Goal: Find specific page/section: Find specific page/section

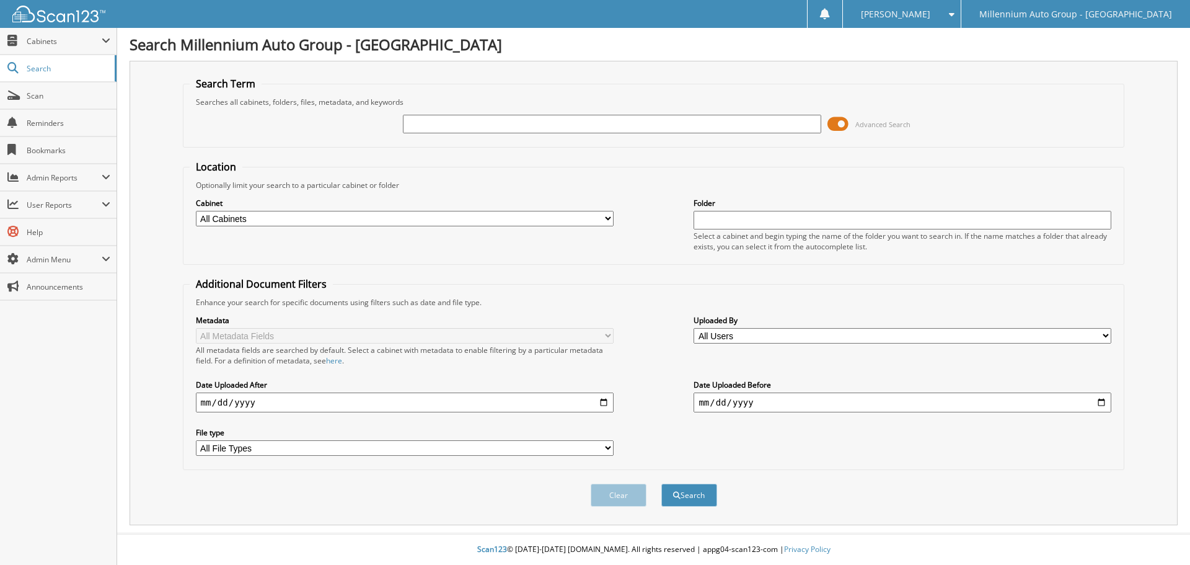
click at [508, 116] on input "text" at bounding box center [612, 124] width 418 height 19
type input "17351"
click at [434, 215] on select "All Cabinets ACCOUNTS PAYABLE CAR DEALS HR MONTHS END PARTS SERVICE RO" at bounding box center [405, 218] width 418 height 15
select select "52552"
click at [196, 211] on select "All Cabinets ACCOUNTS PAYABLE CAR DEALS HR MONTHS END PARTS SERVICE RO" at bounding box center [405, 218] width 418 height 15
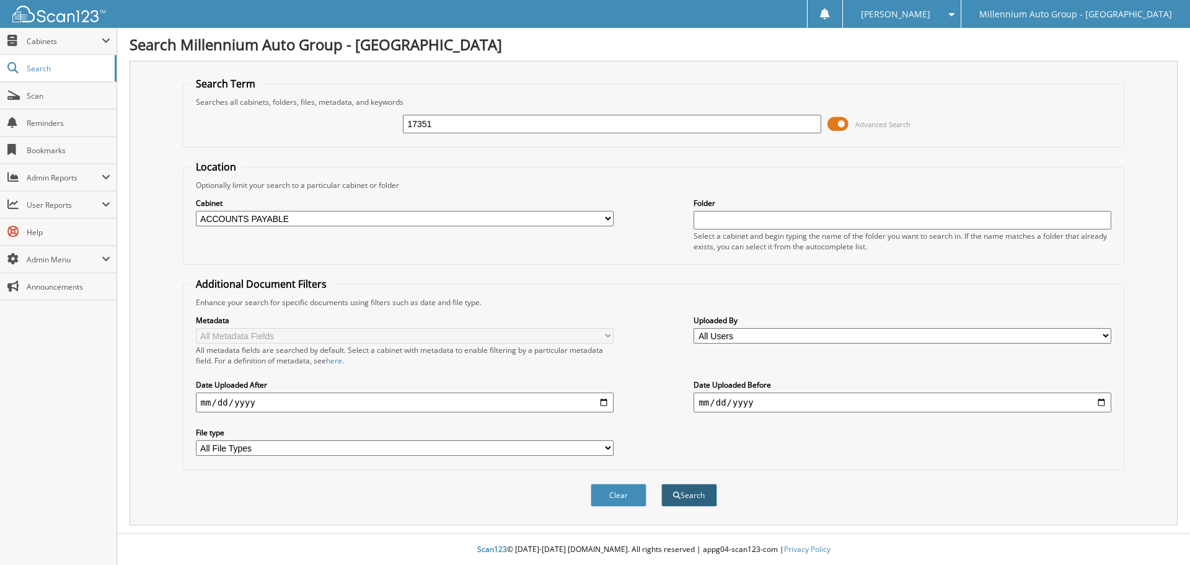
click at [699, 493] on button "Search" at bounding box center [690, 495] width 56 height 23
select select "52552"
type input "17316"
click at [662, 484] on button "Search" at bounding box center [690, 495] width 56 height 23
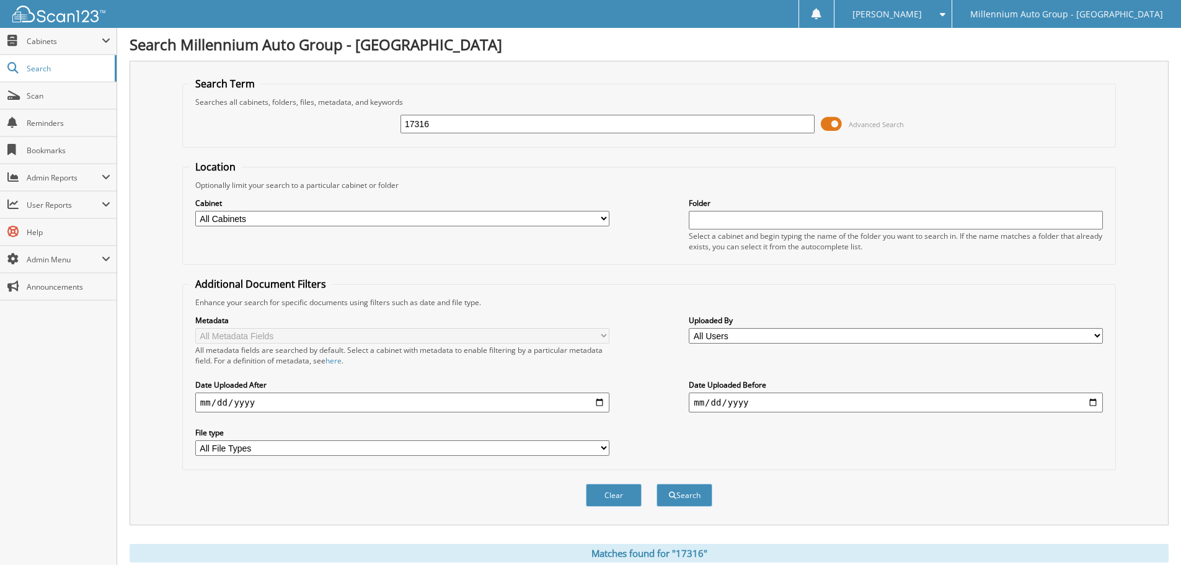
scroll to position [224, 0]
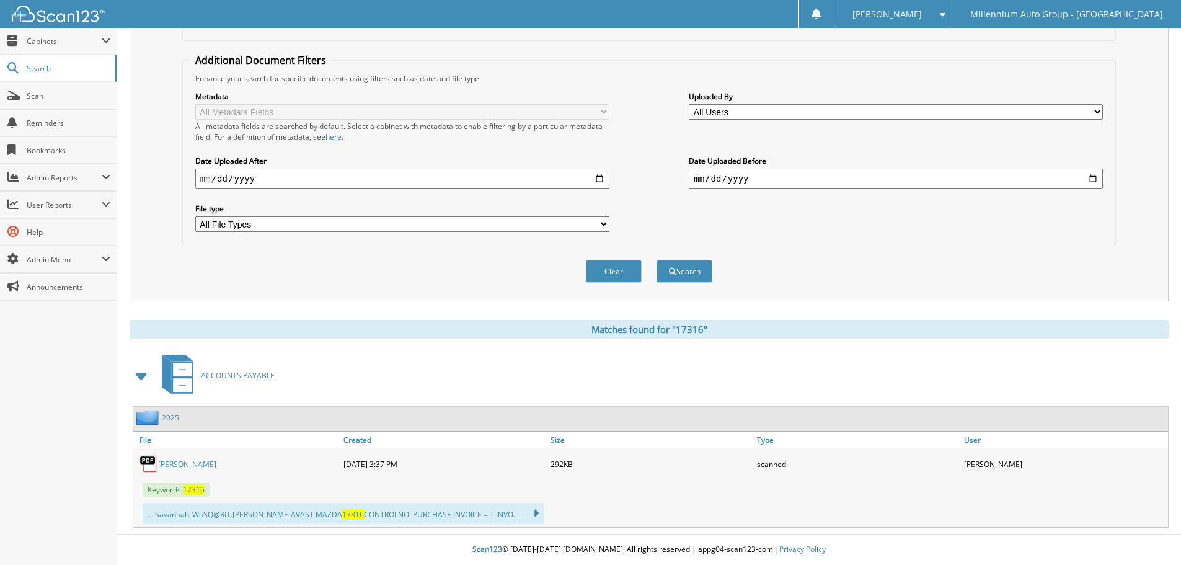
click at [189, 490] on span "17316" at bounding box center [194, 489] width 22 height 11
click at [189, 489] on span "17316" at bounding box center [194, 489] width 22 height 11
click at [195, 489] on span "17316" at bounding box center [194, 489] width 22 height 11
click at [89, 33] on span "Cabinets" at bounding box center [58, 41] width 117 height 27
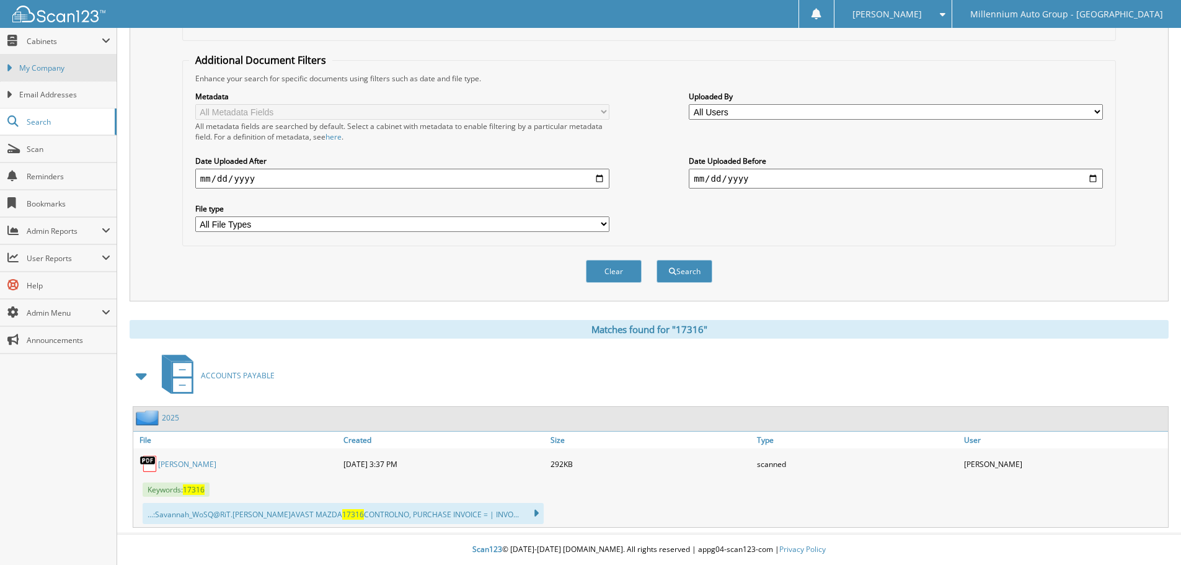
click at [85, 66] on span "My Company" at bounding box center [64, 68] width 91 height 11
